Goal: Task Accomplishment & Management: Use online tool/utility

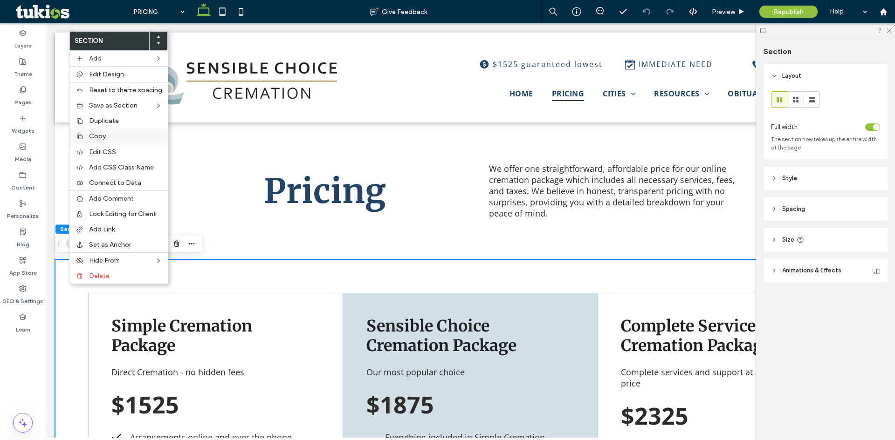
click at [110, 134] on label "Copy" at bounding box center [125, 136] width 73 height 8
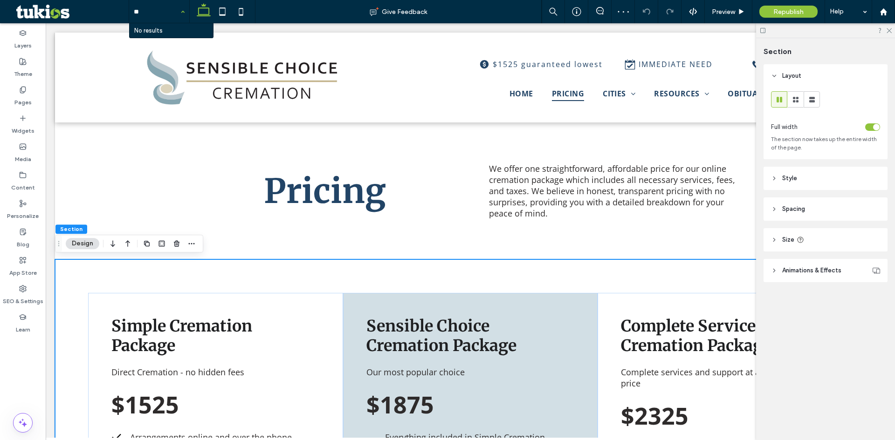
type input "*"
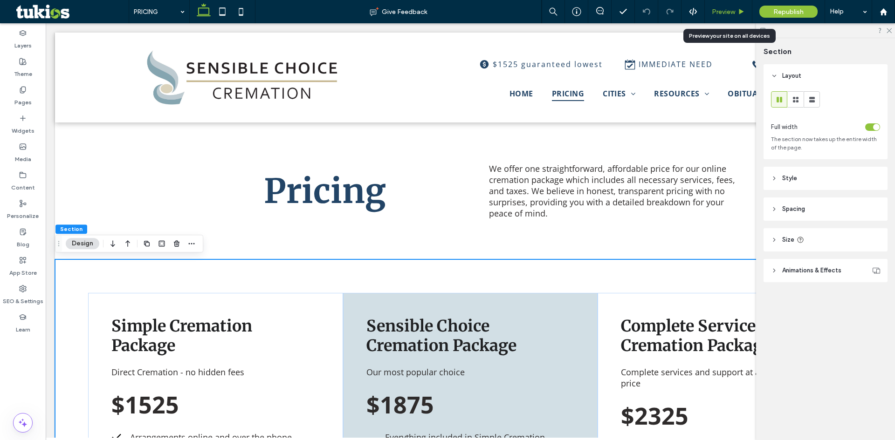
click at [731, 8] on span "Preview" at bounding box center [723, 12] width 23 height 8
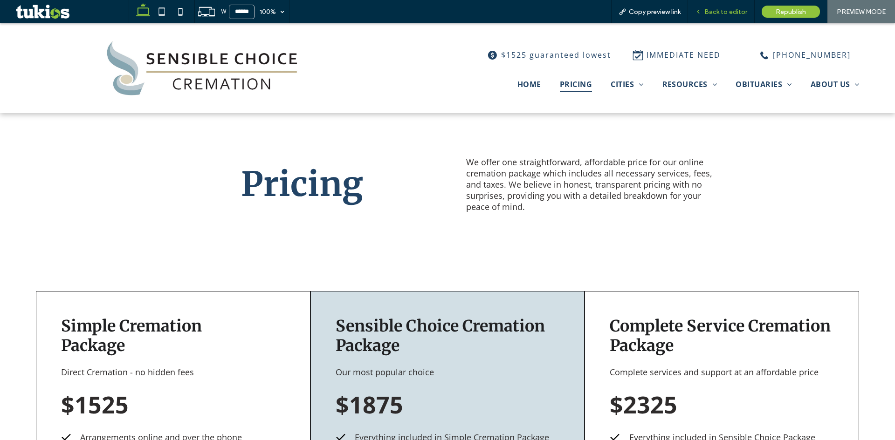
click at [722, 15] on span "Back to editor" at bounding box center [725, 12] width 43 height 8
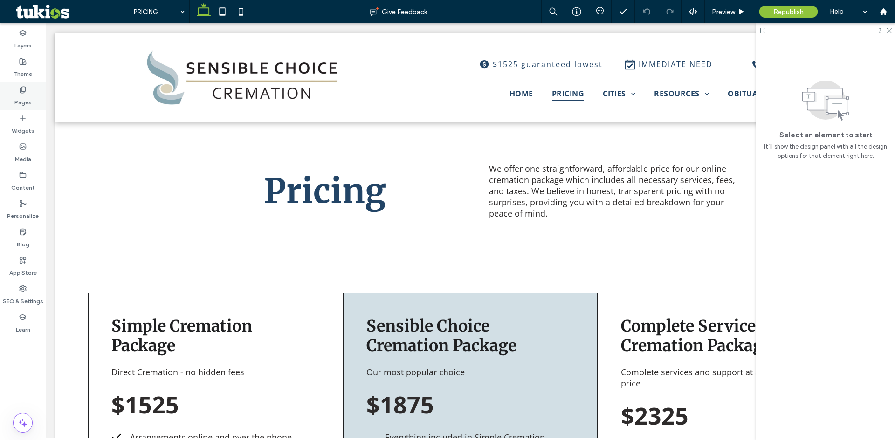
click at [27, 94] on label "Pages" at bounding box center [22, 100] width 17 height 13
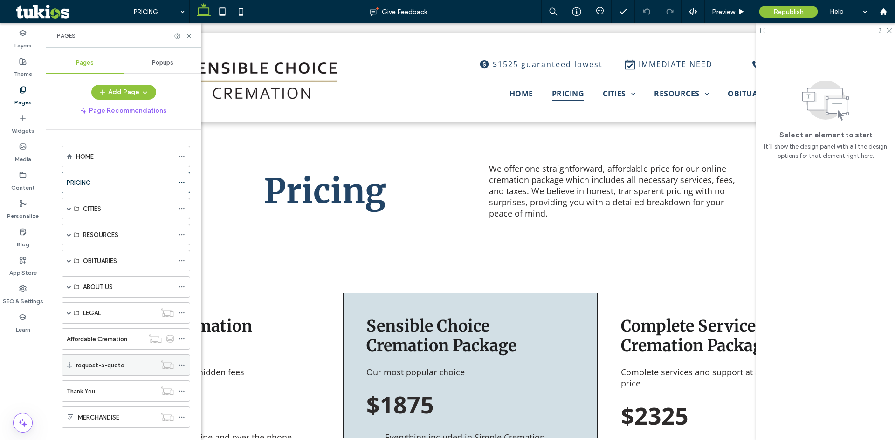
scroll to position [16, 0]
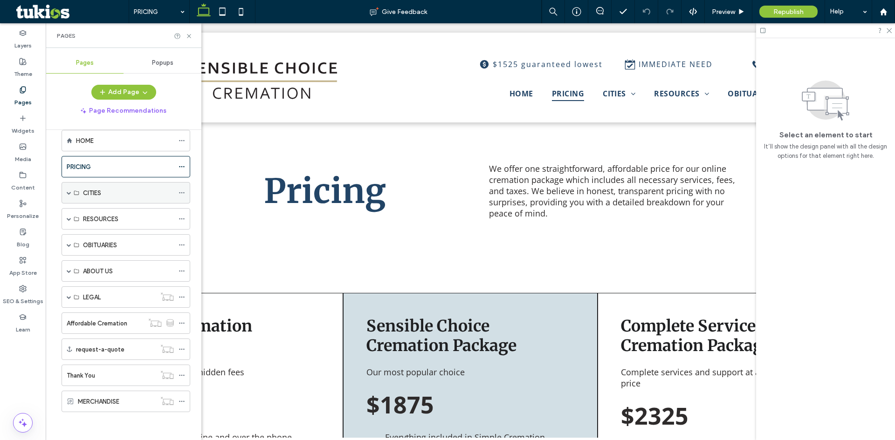
click at [67, 198] on span at bounding box center [69, 193] width 5 height 21
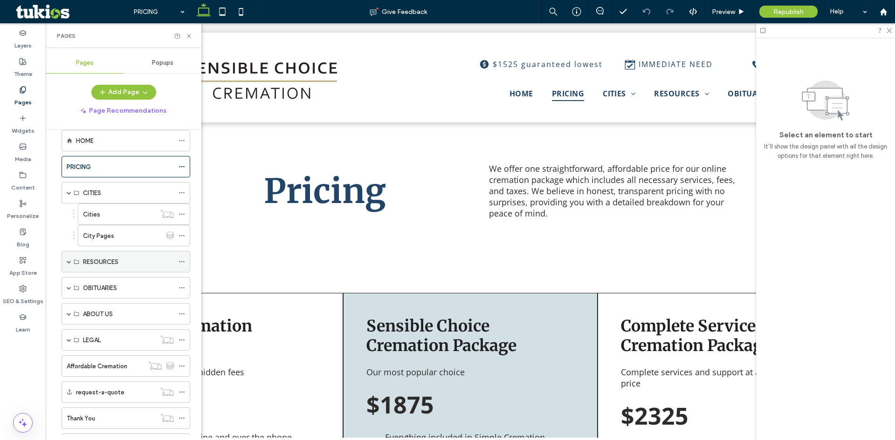
click at [67, 263] on span at bounding box center [69, 262] width 5 height 5
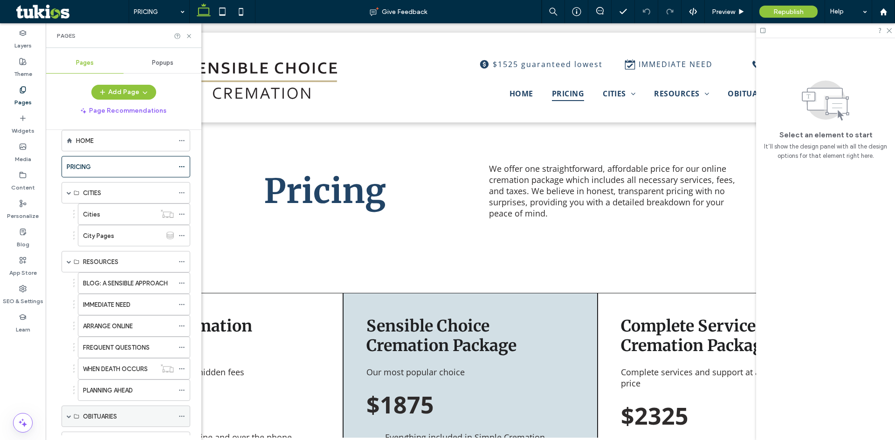
click at [69, 416] on span at bounding box center [69, 416] width 5 height 5
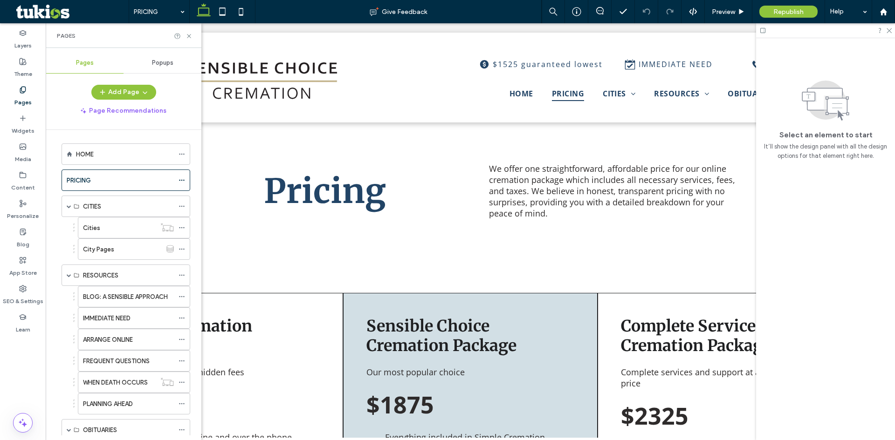
scroll to position [0, 0]
click at [111, 235] on div "Cities" at bounding box center [119, 231] width 73 height 10
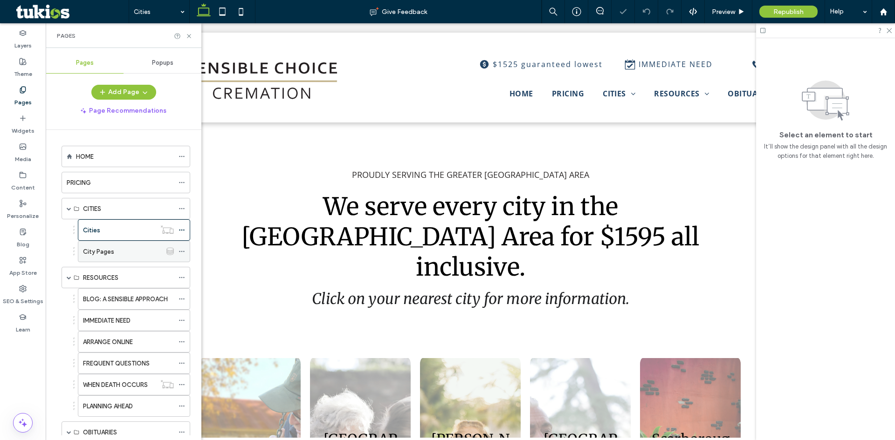
click at [98, 252] on label "City Pages" at bounding box center [98, 252] width 31 height 16
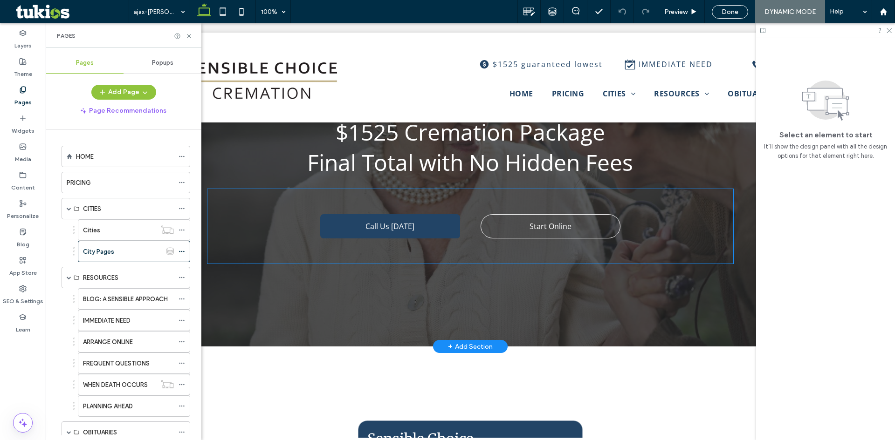
scroll to position [186, 0]
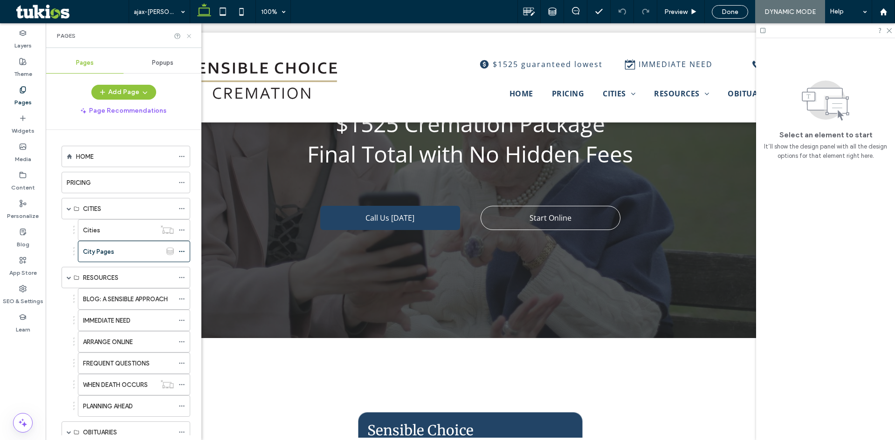
click at [190, 36] on icon at bounding box center [189, 36] width 7 height 7
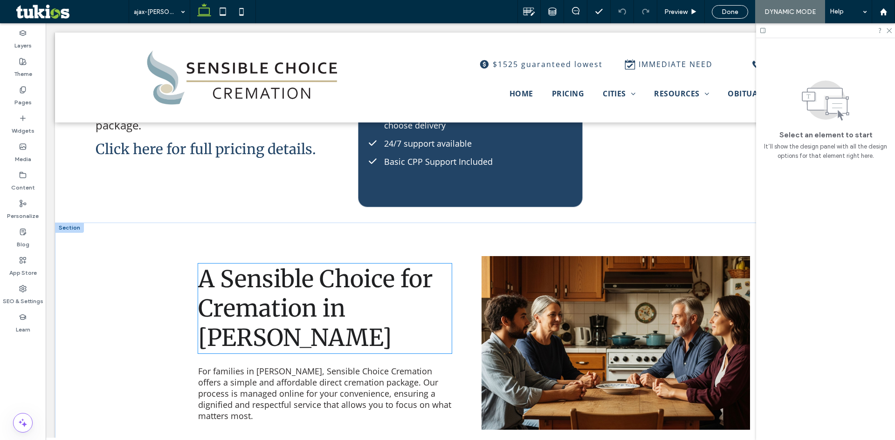
scroll to position [653, 0]
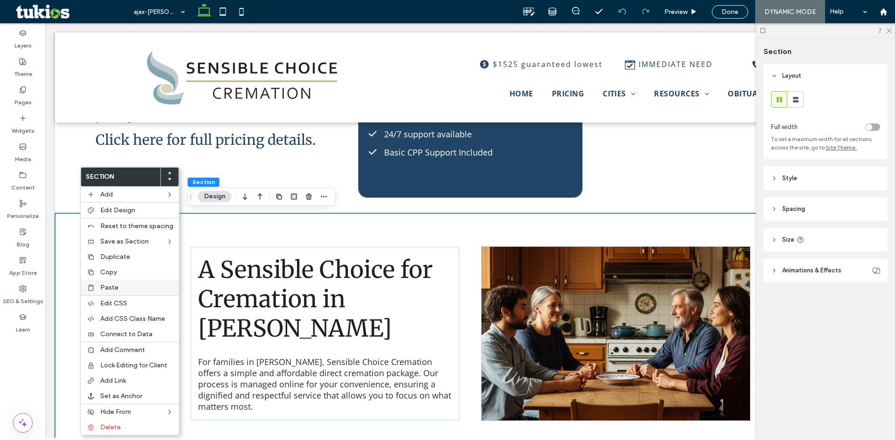
click at [130, 284] on label "Paste" at bounding box center [136, 288] width 73 height 8
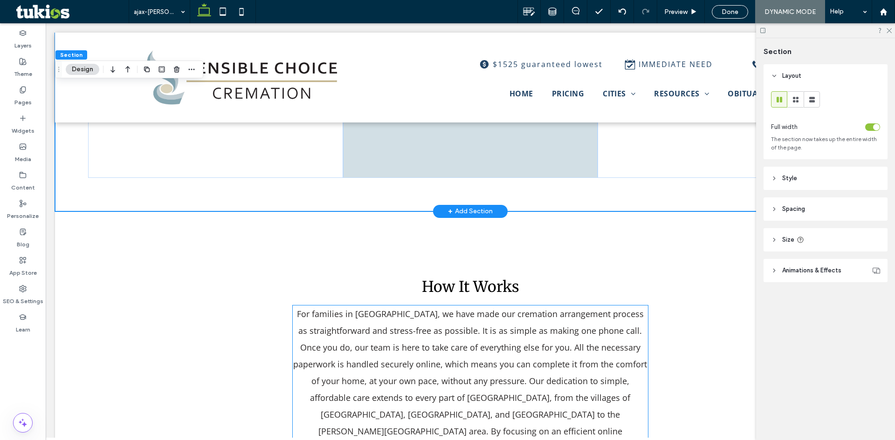
scroll to position [1072, 0]
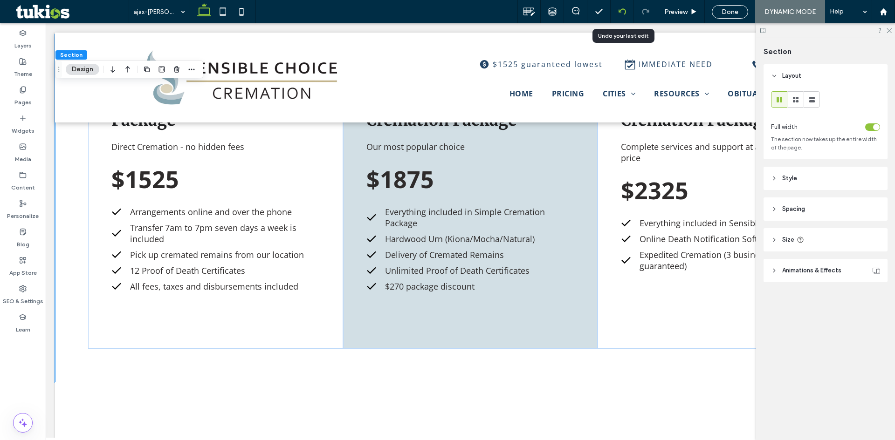
click at [623, 11] on icon at bounding box center [621, 11] width 7 height 7
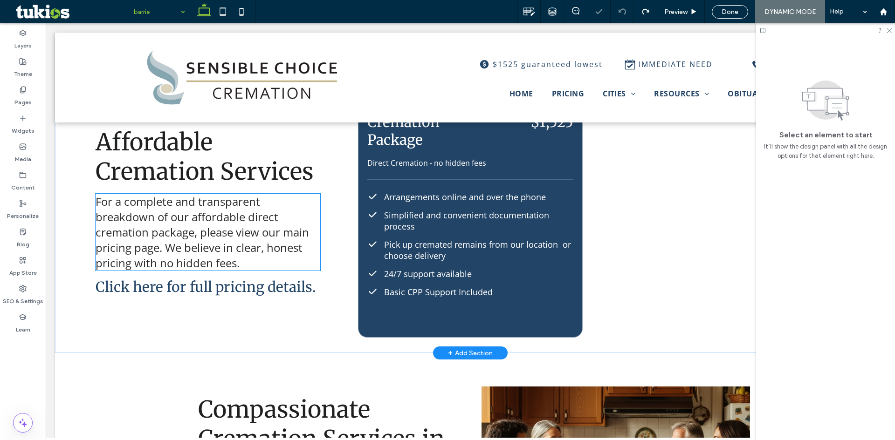
scroll to position [606, 0]
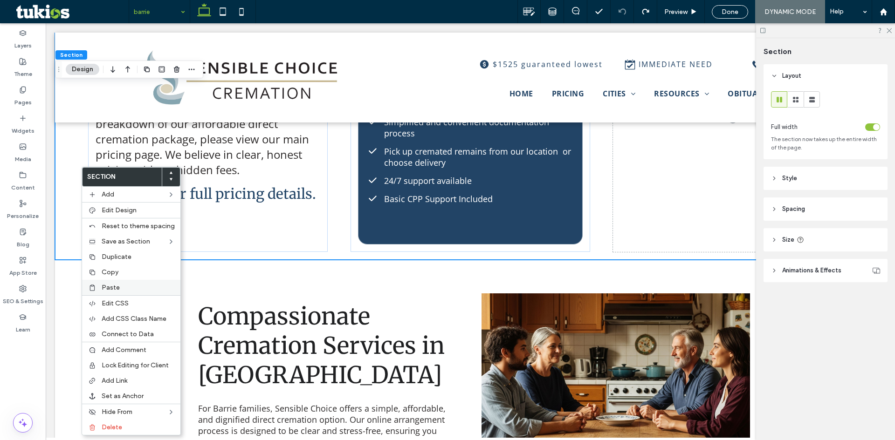
click at [128, 282] on div "Paste" at bounding box center [131, 287] width 98 height 15
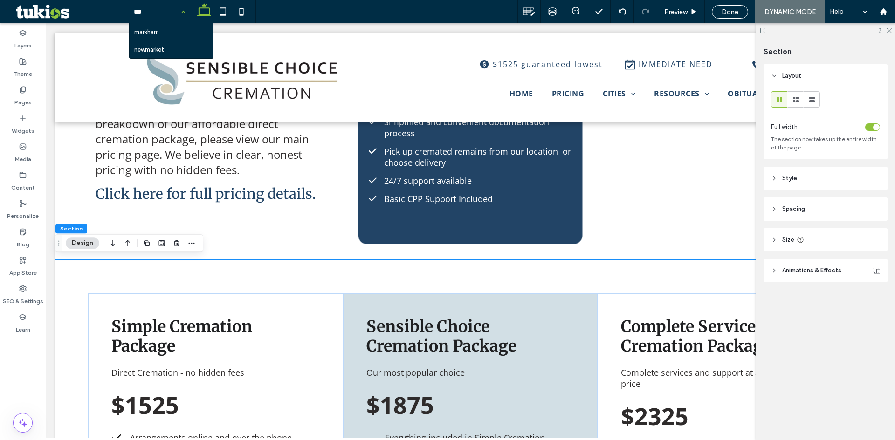
type input "****"
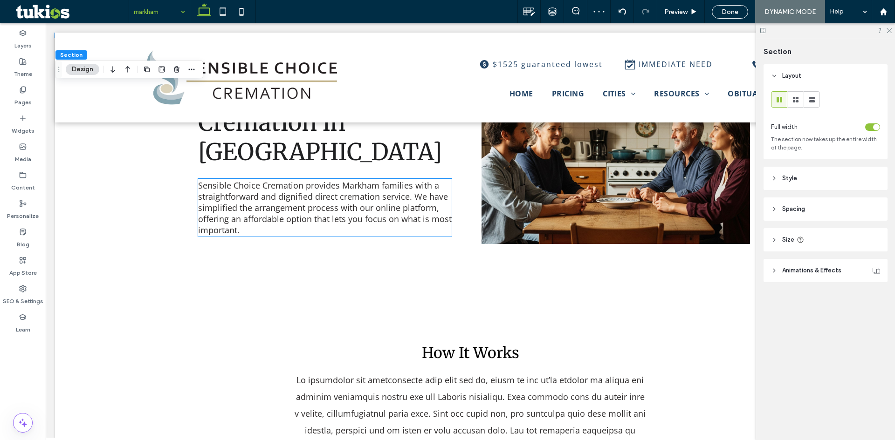
scroll to position [1184, 0]
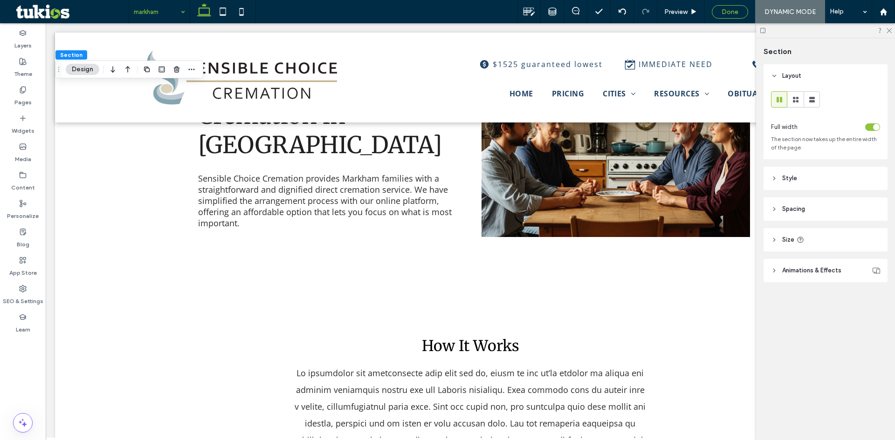
click at [734, 12] on span "Done" at bounding box center [729, 12] width 17 height 8
click at [779, 14] on div at bounding box center [447, 220] width 895 height 440
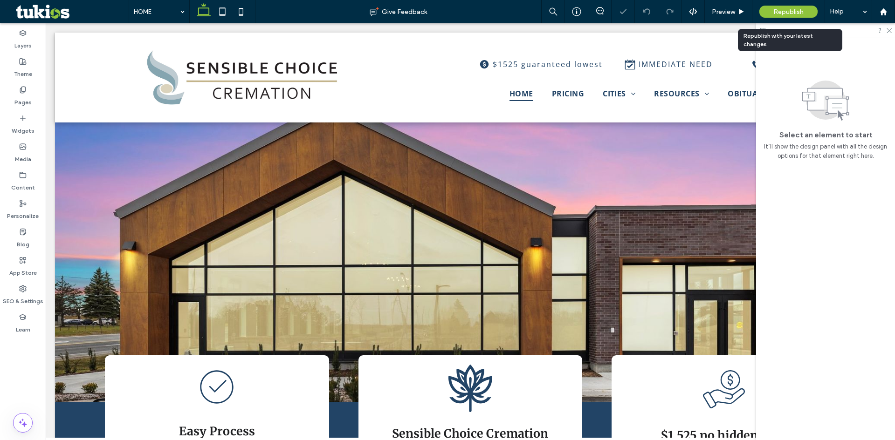
click at [779, 14] on span "Republish" at bounding box center [788, 12] width 30 height 8
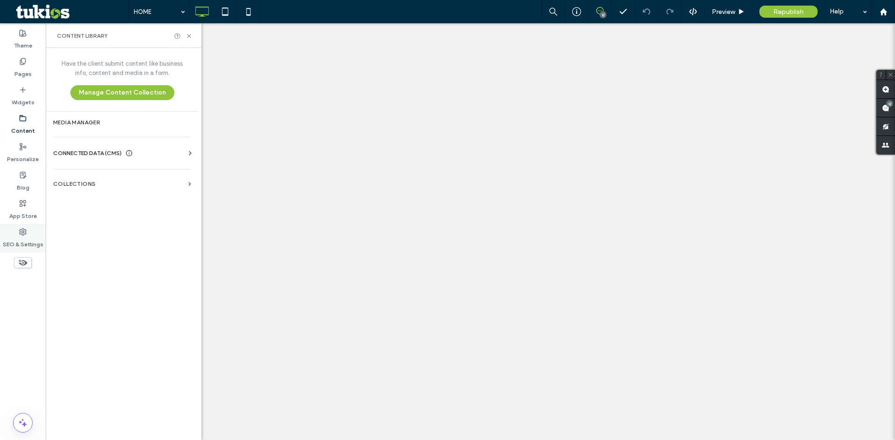
click at [19, 242] on label "SEO & Settings" at bounding box center [23, 242] width 41 height 13
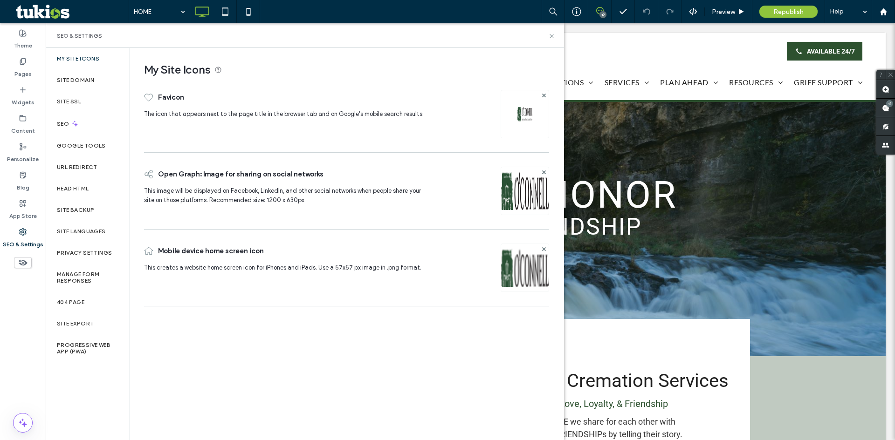
click at [533, 112] on div at bounding box center [525, 114] width 48 height 48
click at [529, 112] on img at bounding box center [524, 114] width 15 height 15
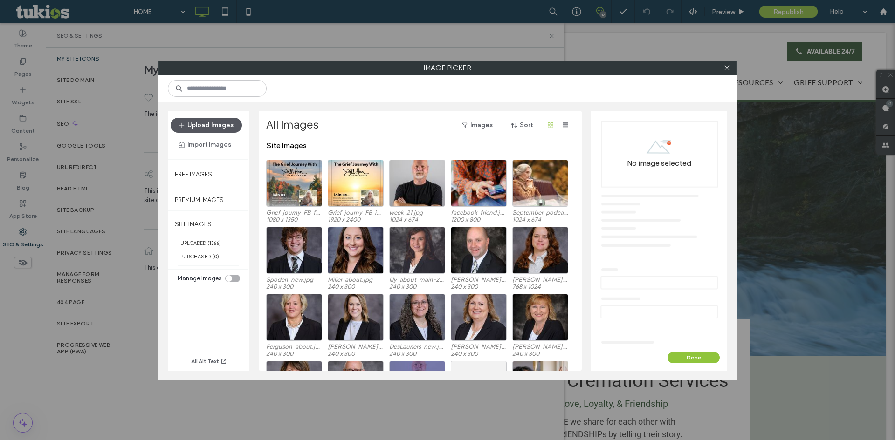
click at [200, 131] on button "Upload Images" at bounding box center [206, 125] width 71 height 15
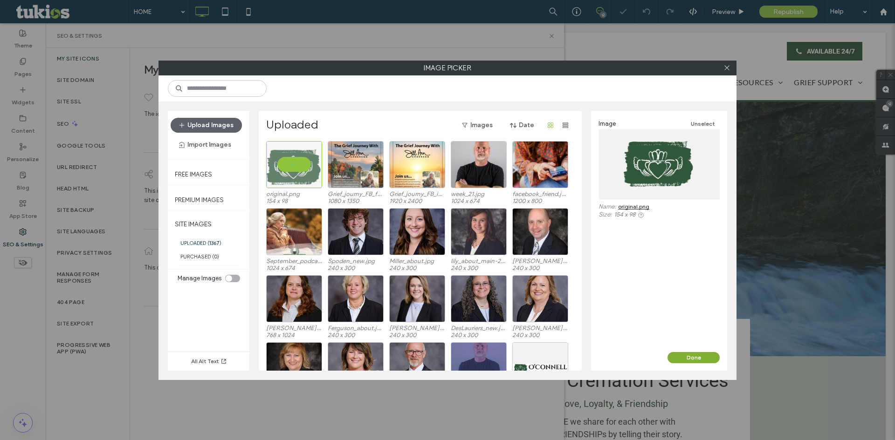
click at [706, 360] on button "Done" at bounding box center [693, 357] width 52 height 11
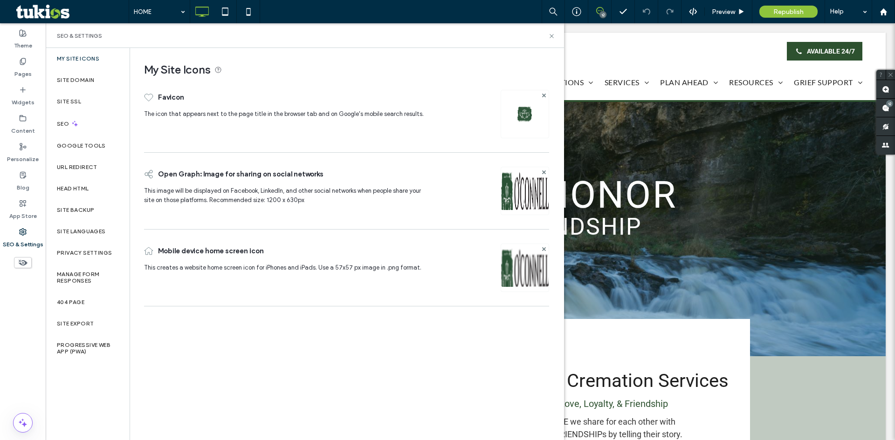
drag, startPoint x: 575, startPoint y: 18, endPoint x: 774, endPoint y: 5, distance: 199.4
click at [774, 5] on div "Republish" at bounding box center [788, 11] width 58 height 23
click at [785, 8] on span "Republish" at bounding box center [788, 12] width 30 height 8
